Goal: Task Accomplishment & Management: Manage account settings

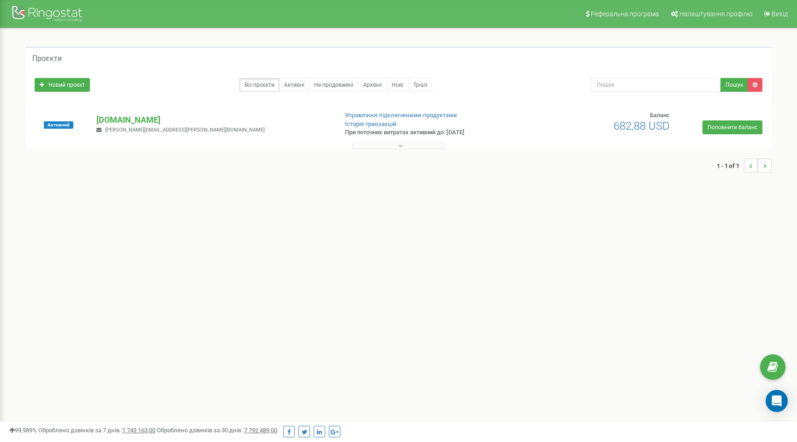
click at [75, 126] on div "Активний" at bounding box center [59, 125] width 62 height 28
click at [393, 133] on p "При поточних витратах активний до: [DATE]" at bounding box center [431, 132] width 172 height 9
click at [133, 121] on p "[DOMAIN_NAME]" at bounding box center [212, 120] width 233 height 12
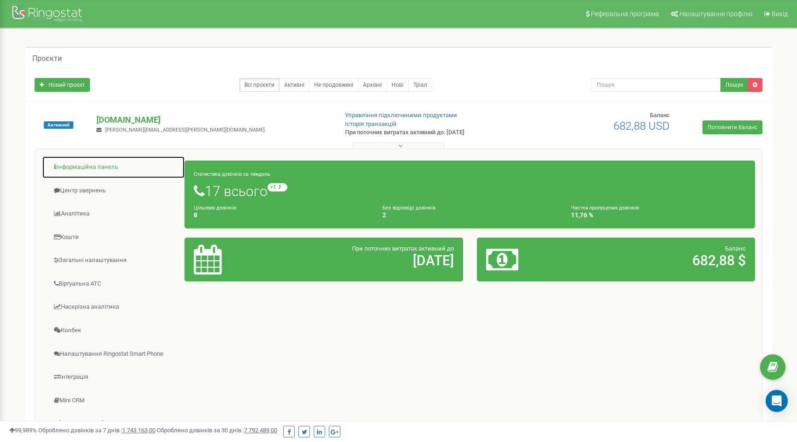
click at [85, 171] on link "Інформаційна панель" at bounding box center [113, 167] width 143 height 23
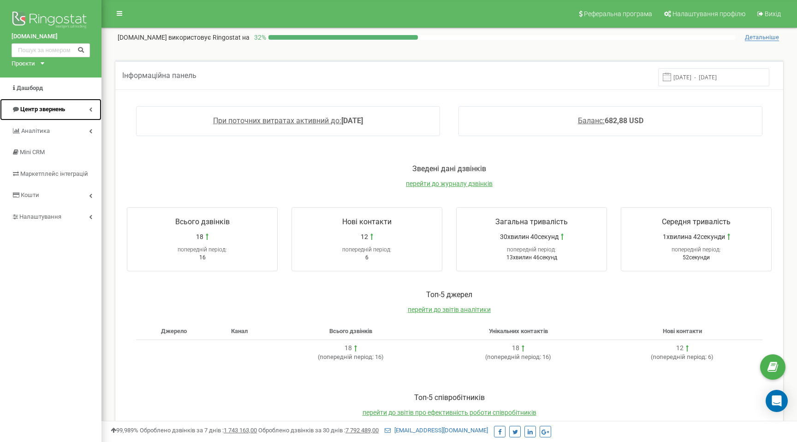
click at [54, 111] on span "Центр звернень" at bounding box center [42, 109] width 45 height 7
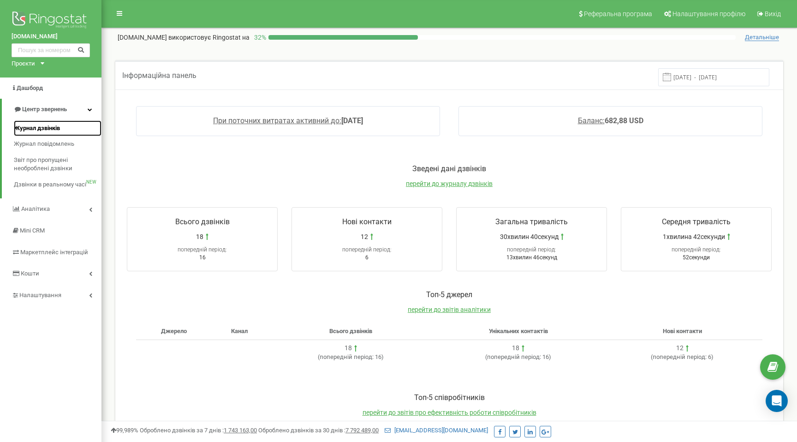
click at [48, 127] on span "Журнал дзвінків" at bounding box center [37, 128] width 46 height 9
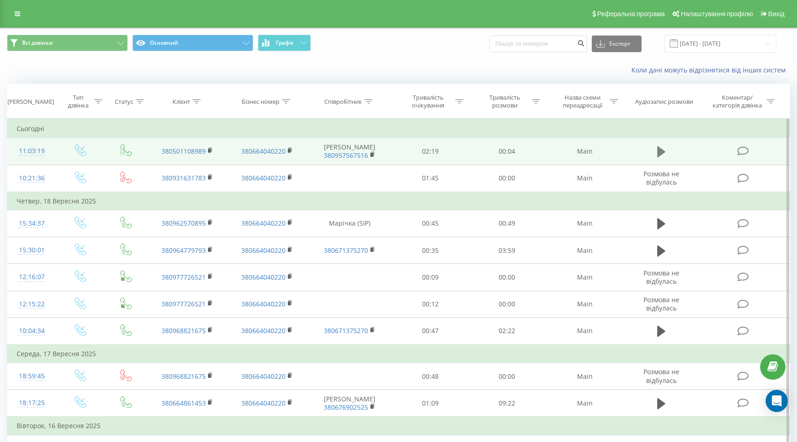
click at [662, 155] on icon at bounding box center [661, 151] width 8 height 13
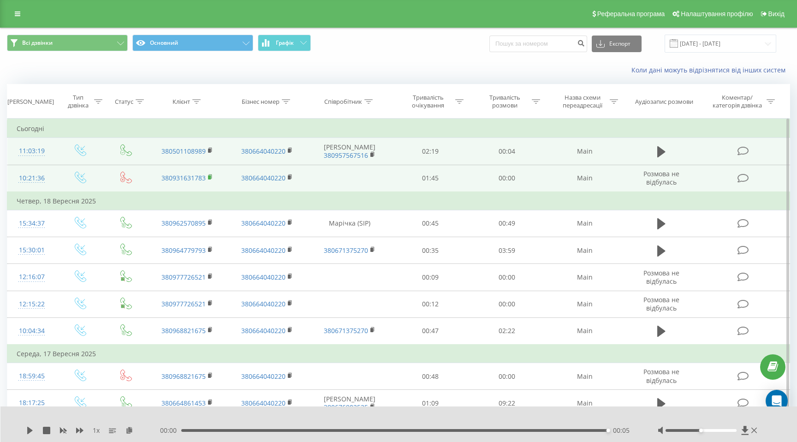
click at [210, 177] on rect at bounding box center [209, 177] width 3 height 4
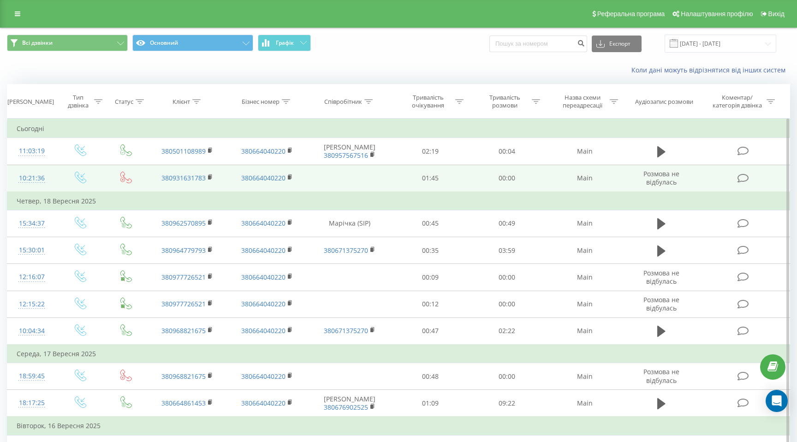
click at [744, 184] on td at bounding box center [744, 178] width 92 height 27
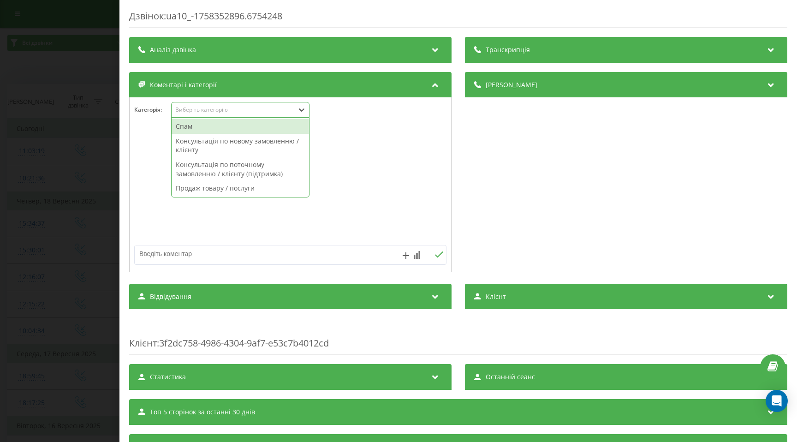
click at [214, 113] on div "Виберіть категорію" at bounding box center [232, 109] width 115 height 7
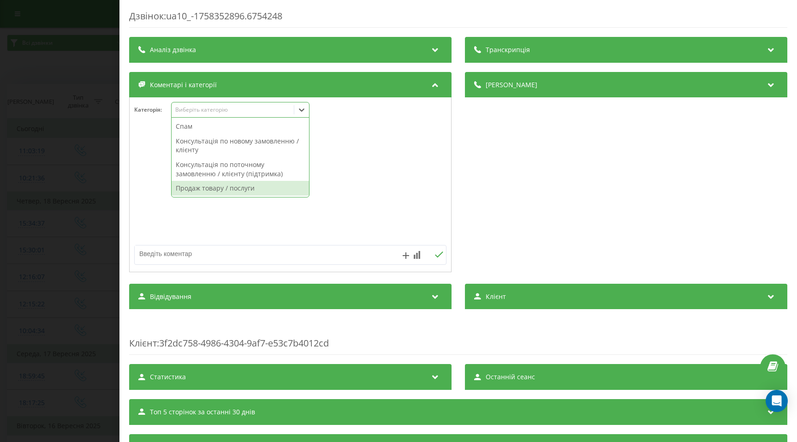
click at [352, 201] on div at bounding box center [291, 185] width 322 height 111
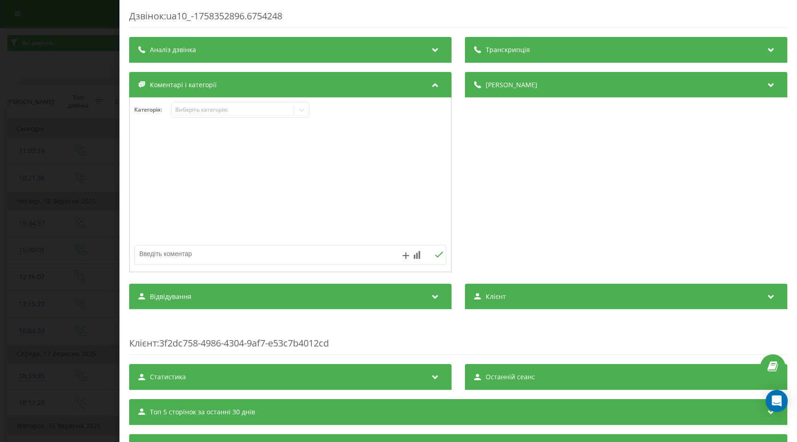
click at [267, 263] on div at bounding box center [259, 254] width 249 height 19
click at [263, 256] on textarea at bounding box center [259, 253] width 249 height 17
type textarea "V"
type textarea "[PERSON_NAME] перенабрала його"
click at [440, 256] on icon at bounding box center [439, 254] width 8 height 6
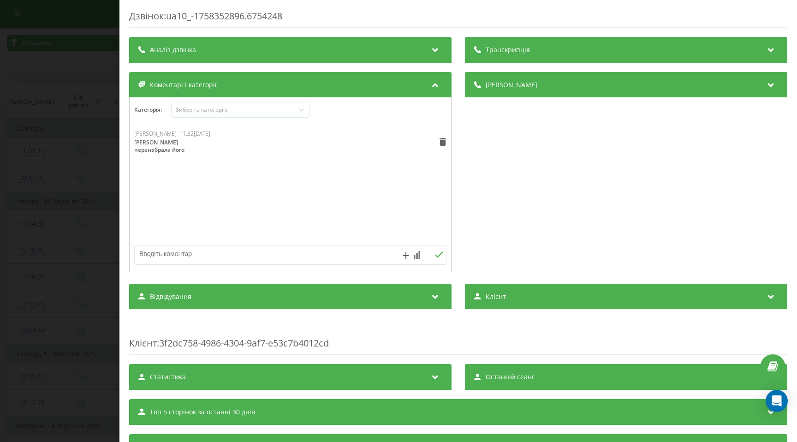
click at [64, 158] on div "Дзвінок : ua10_-1758352896.6754248 Транскрипція Для AI-аналізу майбутніх дзвінк…" at bounding box center [398, 221] width 797 height 442
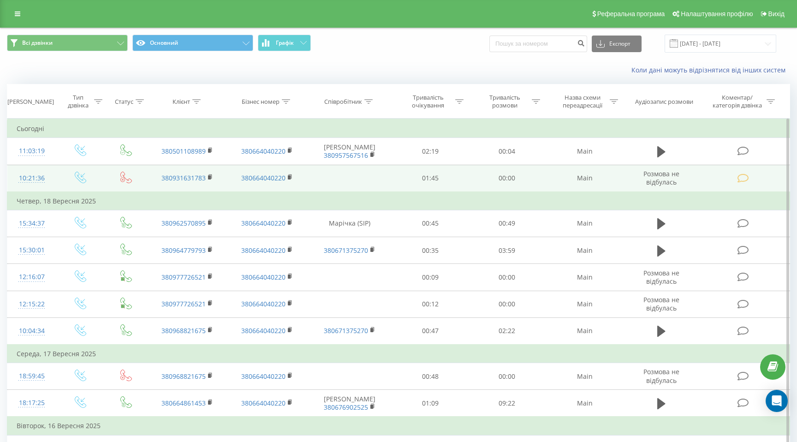
click at [127, 179] on icon at bounding box center [126, 178] width 12 height 12
click at [746, 179] on icon at bounding box center [743, 178] width 12 height 10
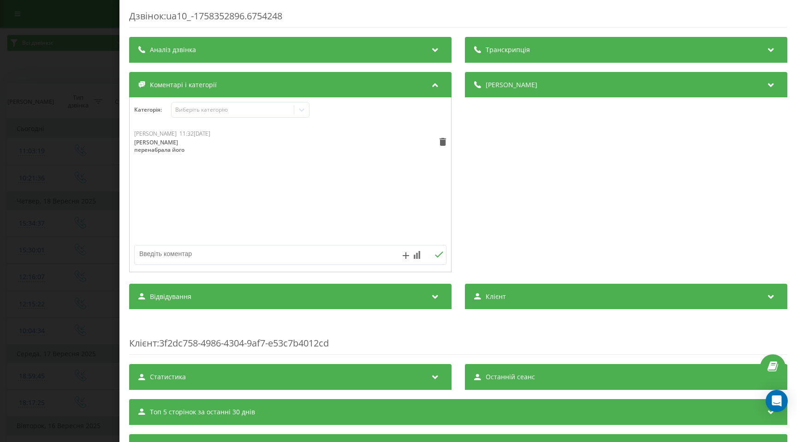
click at [56, 154] on div "Дзвінок : ua10_-1758352896.6754248 Транскрипція Для AI-аналізу майбутніх дзвінк…" at bounding box center [398, 221] width 797 height 442
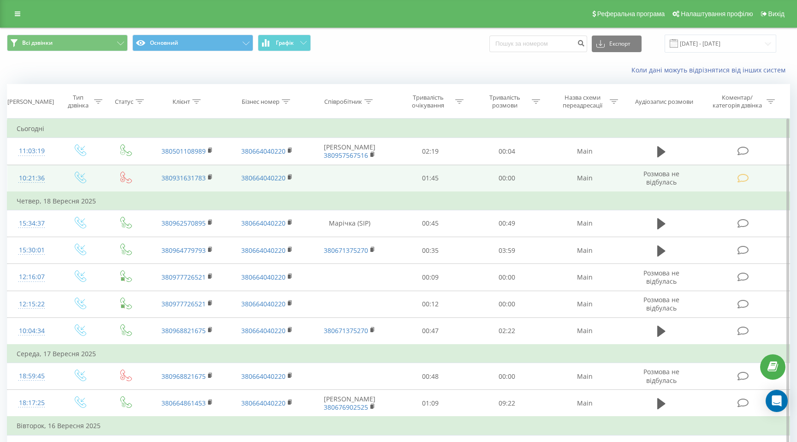
click at [745, 179] on icon at bounding box center [743, 178] width 12 height 10
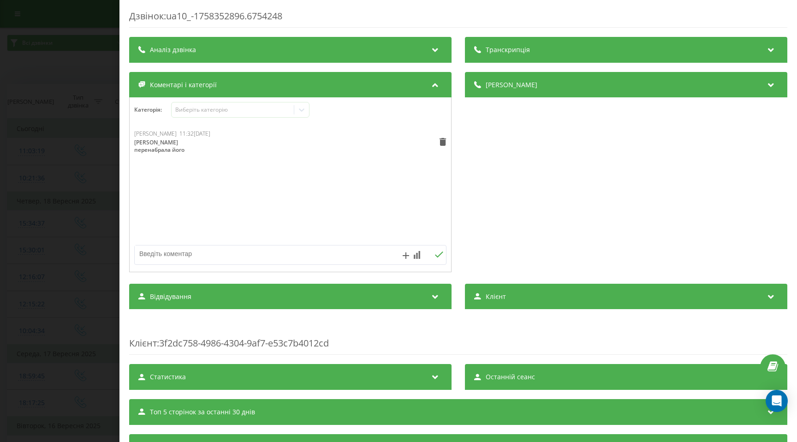
click at [49, 140] on div "Дзвінок : ua10_-1758352896.6754248 Транскрипція Для AI-аналізу майбутніх дзвінк…" at bounding box center [398, 221] width 797 height 442
